Goal: Task Accomplishment & Management: Use online tool/utility

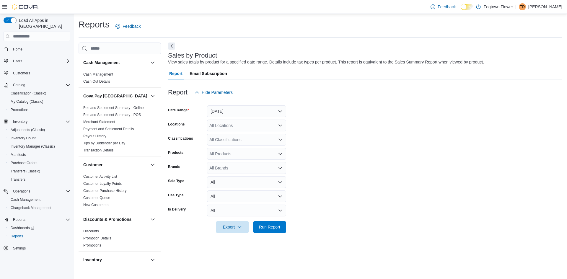
click at [48, 46] on span "Home" at bounding box center [41, 48] width 60 height 7
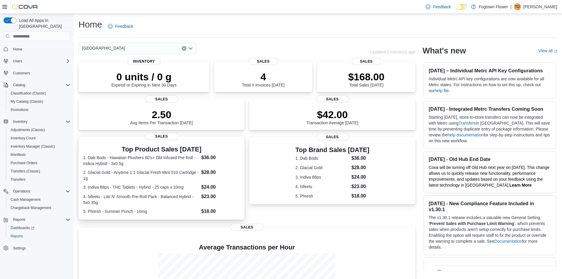
click at [143, 155] on dt "1. Dab Bods - Hawaiian Plushers 60's+ Dbl Infused Pre-Roll - Indica Hybrid - 3x…" at bounding box center [141, 161] width 116 height 12
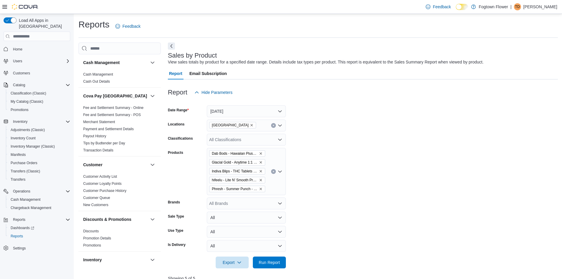
click at [275, 125] on icon "Clear input" at bounding box center [273, 125] width 2 height 2
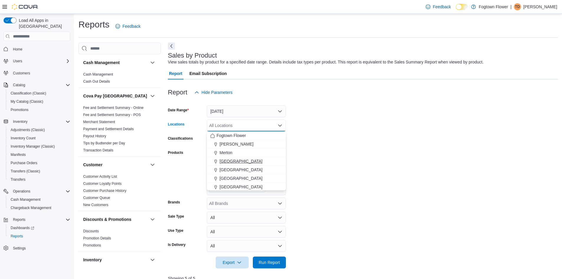
click at [236, 158] on div "Midtown" at bounding box center [246, 161] width 72 height 6
click at [323, 133] on form "Date Range Today Locations Midtown Combo box. Selected. Midtown. Press Backspac…" at bounding box center [363, 183] width 390 height 170
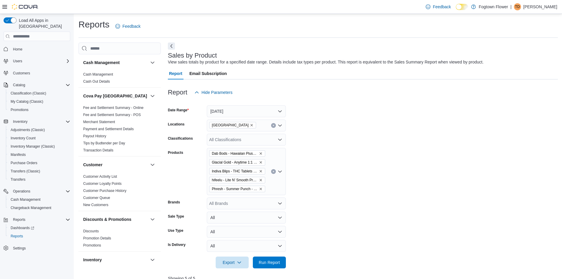
click at [273, 174] on button "Clear input" at bounding box center [273, 171] width 5 height 5
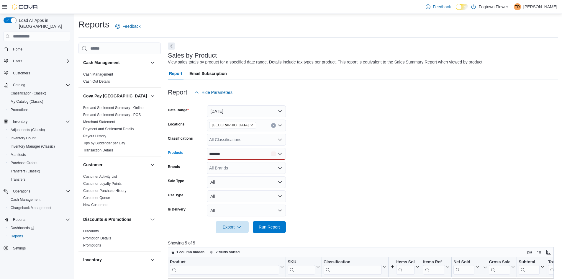
scroll to position [30, 0]
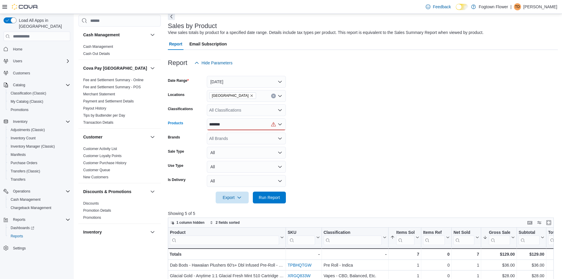
click at [263, 125] on div "*******" at bounding box center [246, 124] width 79 height 12
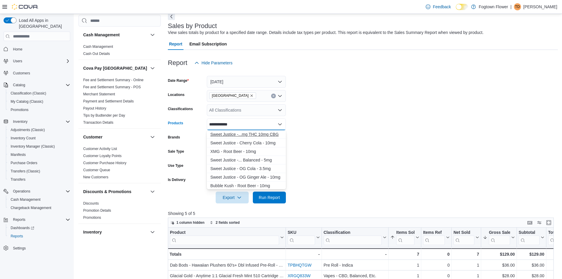
type input "**********"
click at [258, 135] on div "Sweet Justice -...mg THC 10mg CBG" at bounding box center [246, 134] width 72 height 6
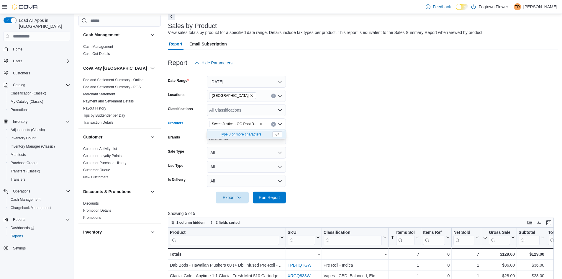
click at [324, 125] on form "Date Range Today Locations Midtown Classifications All Classifications Products…" at bounding box center [363, 136] width 390 height 135
click at [273, 80] on button "Today" at bounding box center [246, 82] width 79 height 12
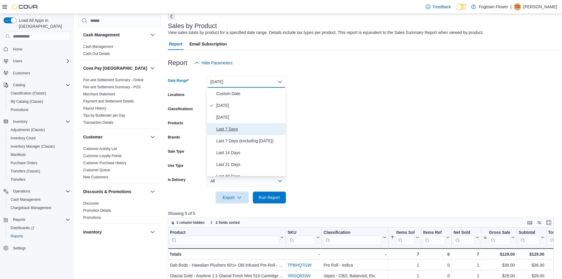
click at [224, 130] on span "Last 7 Days" at bounding box center [249, 128] width 67 height 7
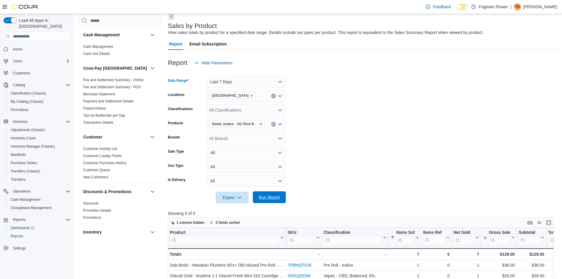
click at [278, 196] on span "Run Report" at bounding box center [269, 197] width 21 height 6
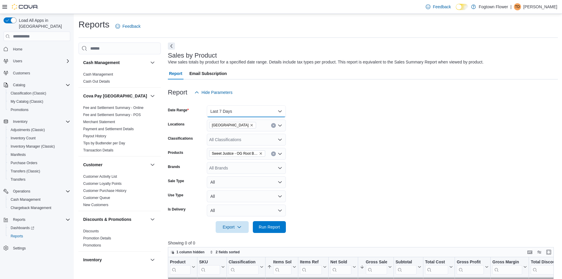
click at [279, 113] on button "Last 7 Days" at bounding box center [246, 111] width 79 height 12
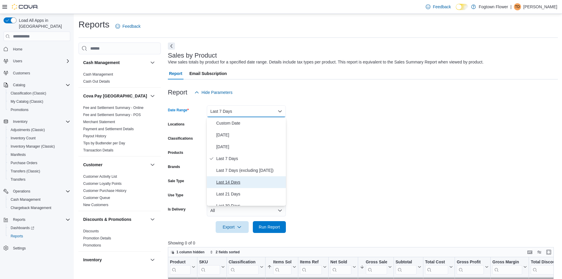
click at [249, 183] on span "Last 14 Days" at bounding box center [249, 182] width 67 height 7
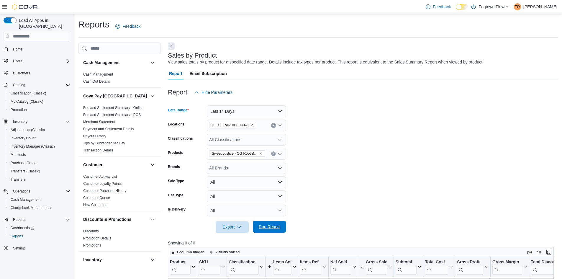
click at [275, 227] on span "Run Report" at bounding box center [269, 227] width 21 height 6
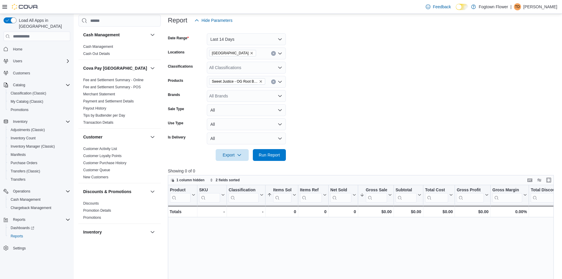
scroll to position [59, 0]
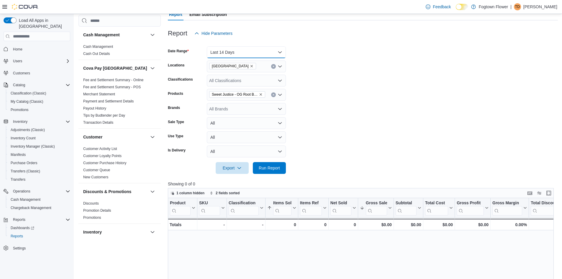
click at [277, 53] on button "Last 14 Days" at bounding box center [246, 52] width 79 height 12
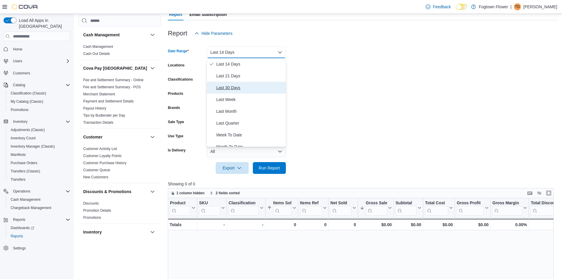
click at [234, 88] on span "Last 30 Days" at bounding box center [249, 87] width 67 height 7
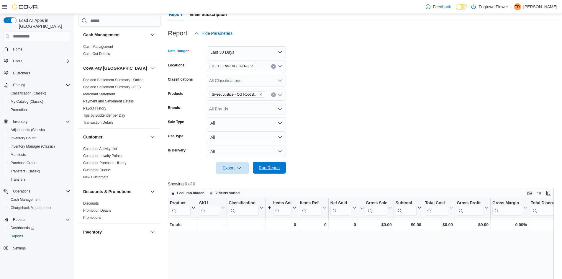
click at [277, 165] on span "Run Report" at bounding box center [270, 168] width 26 height 12
click at [272, 67] on icon "Clear input" at bounding box center [273, 66] width 2 height 2
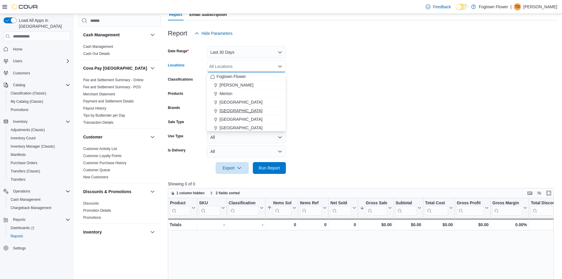
click at [245, 110] on span "[GEOGRAPHIC_DATA]" at bounding box center [241, 111] width 43 height 6
click at [267, 168] on span "Run Report" at bounding box center [269, 168] width 21 height 6
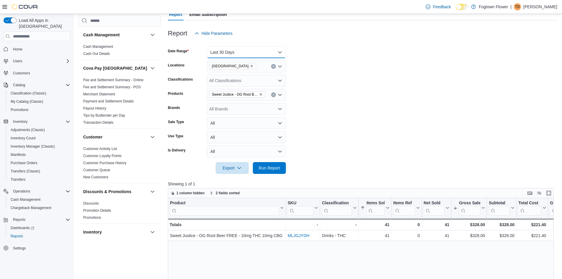
click at [281, 49] on button "Last 30 Days" at bounding box center [246, 52] width 79 height 12
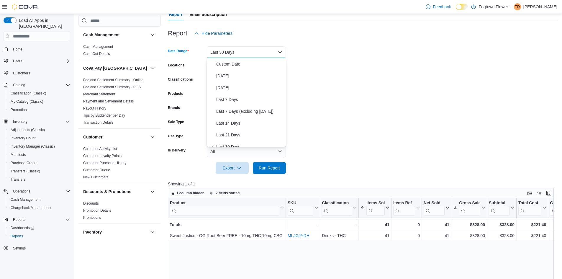
scroll to position [6, 0]
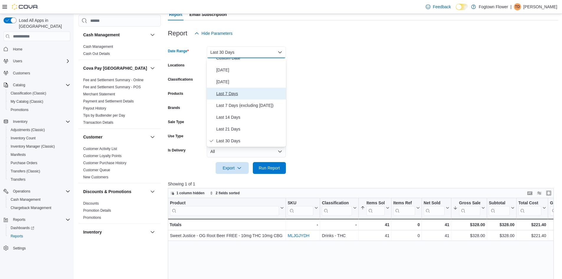
click at [230, 93] on span "Last 7 Days" at bounding box center [249, 93] width 67 height 7
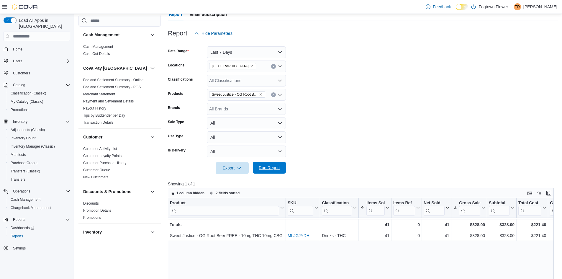
click at [285, 170] on button "Run Report" at bounding box center [269, 168] width 33 height 12
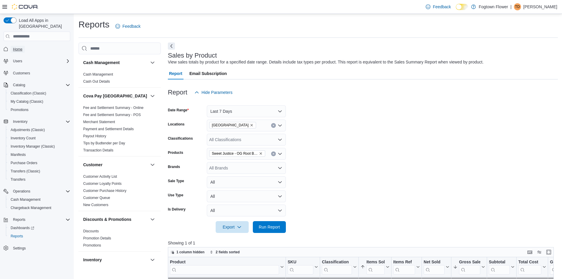
click at [24, 46] on link "Home" at bounding box center [18, 49] width 14 height 7
